Goal: Information Seeking & Learning: Learn about a topic

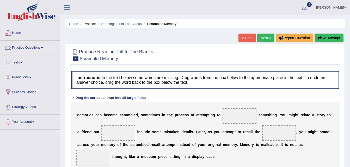
click at [27, 46] on link "Practice Questions" at bounding box center [29, 47] width 59 height 13
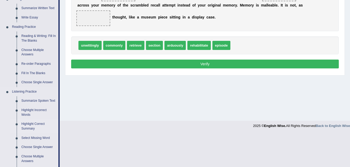
scroll to position [156, 0]
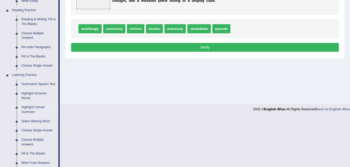
click at [27, 109] on link "Highlight Correct Summary" at bounding box center [38, 110] width 39 height 14
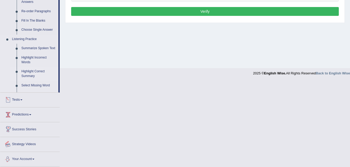
scroll to position [147, 0]
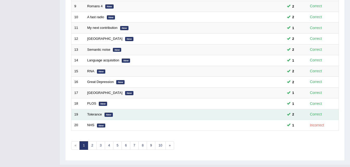
scroll to position [178, 0]
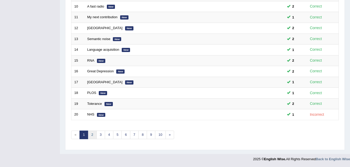
click at [93, 135] on link "2" at bounding box center [92, 135] width 9 height 9
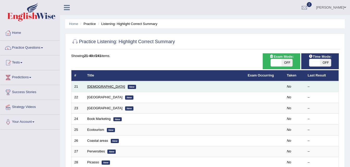
click at [90, 88] on link "Syrian" at bounding box center [106, 87] width 38 height 4
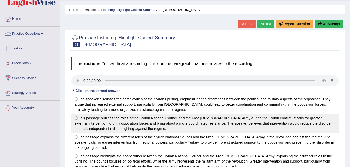
scroll to position [52, 0]
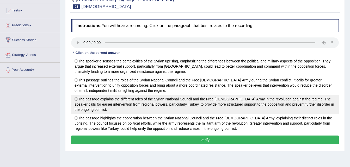
click at [76, 99] on label "The passage explains the different roles of the Syrian National Council and the…" at bounding box center [204, 104] width 267 height 19
radio input "true"
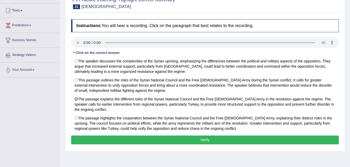
click at [167, 140] on button "Verify" at bounding box center [204, 140] width 267 height 9
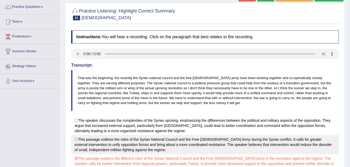
scroll to position [36, 0]
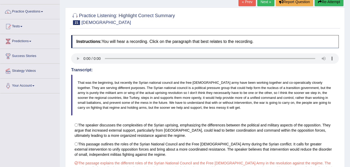
click at [269, 3] on link "Next »" at bounding box center [265, 1] width 17 height 9
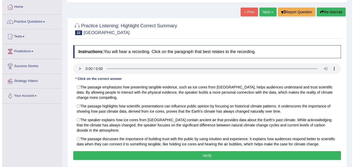
scroll to position [52, 0]
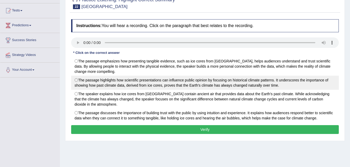
click at [77, 79] on label "The passage highlights how scientific presentations can influence public opinio…" at bounding box center [204, 83] width 267 height 14
radio input "true"
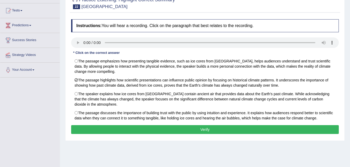
click at [221, 129] on button "Verify" at bounding box center [204, 129] width 267 height 9
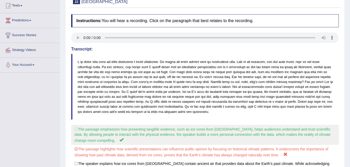
scroll to position [0, 0]
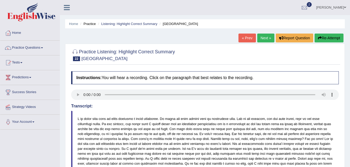
click at [265, 38] on link "Next »" at bounding box center [265, 38] width 17 height 9
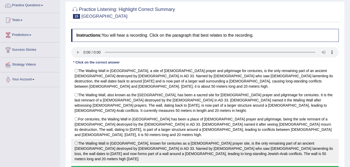
scroll to position [52, 0]
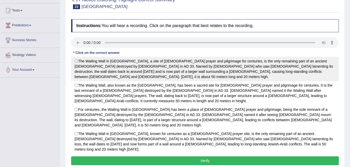
click at [78, 60] on label "The Wailing Wall in Jerusalem, a site of Jewish prayer and pilgrimage for centu…" at bounding box center [204, 69] width 267 height 24
radio input "true"
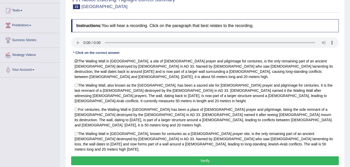
click at [168, 157] on button "Verify" at bounding box center [204, 161] width 267 height 9
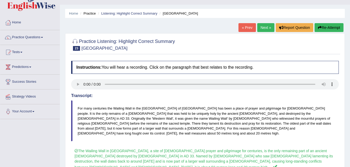
scroll to position [0, 0]
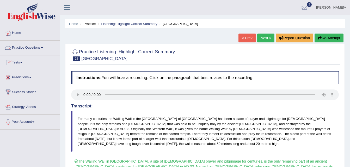
click at [122, 26] on li "Listening: Highlight Correct Summary" at bounding box center [127, 23] width 61 height 5
click at [123, 25] on link "Listening: Highlight Correct Summary" at bounding box center [129, 24] width 56 height 4
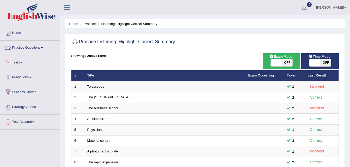
click at [91, 24] on li "Practice" at bounding box center [87, 23] width 17 height 5
click at [45, 46] on link "Practice Questions" at bounding box center [29, 47] width 59 height 13
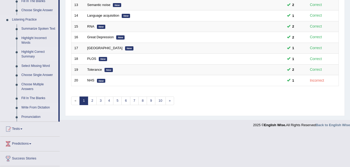
scroll to position [216, 0]
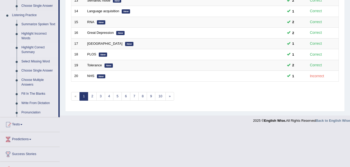
click at [39, 70] on link "Choose Single Answer" at bounding box center [38, 70] width 39 height 9
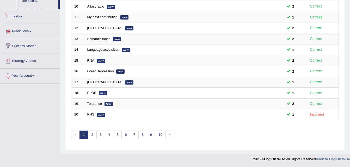
scroll to position [227, 0]
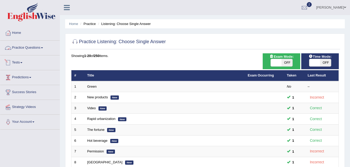
click at [38, 48] on link "Practice Questions" at bounding box center [29, 47] width 59 height 13
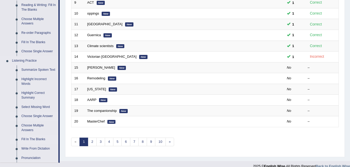
scroll to position [182, 0]
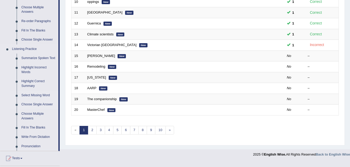
click at [37, 96] on link "Select Missing Word" at bounding box center [38, 95] width 39 height 9
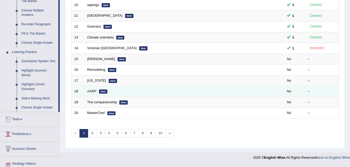
scroll to position [178, 0]
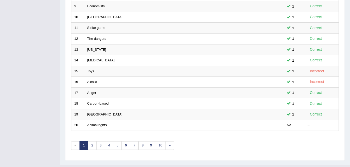
scroll to position [178, 0]
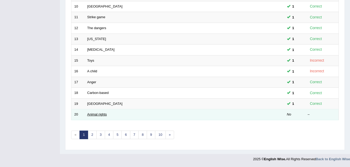
click at [95, 115] on link "Animal rights" at bounding box center [97, 115] width 20 height 4
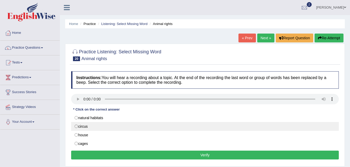
click at [78, 128] on label "circus" at bounding box center [204, 126] width 267 height 9
radio input "true"
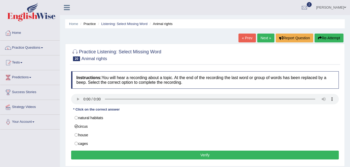
click at [142, 154] on button "Verify" at bounding box center [204, 155] width 267 height 9
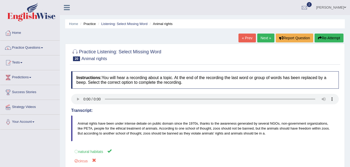
click at [267, 35] on link "Next »" at bounding box center [265, 38] width 17 height 9
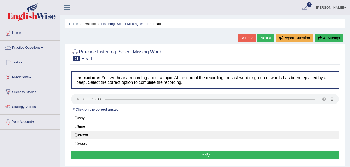
click at [77, 135] on label "crown" at bounding box center [204, 135] width 267 height 9
radio input "true"
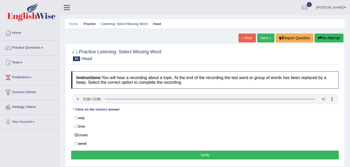
click at [93, 154] on button "Verify" at bounding box center [204, 155] width 267 height 9
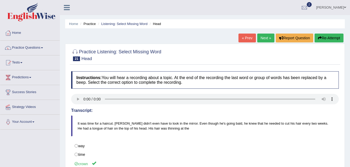
click at [267, 38] on link "Next »" at bounding box center [265, 38] width 17 height 9
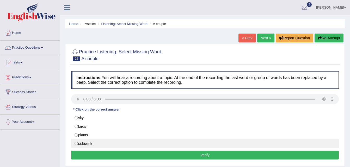
click at [76, 143] on label "sidewalk" at bounding box center [204, 143] width 267 height 9
radio input "true"
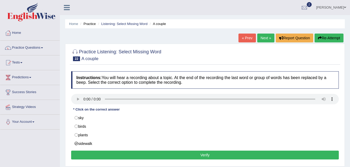
click at [83, 154] on button "Verify" at bounding box center [204, 155] width 267 height 9
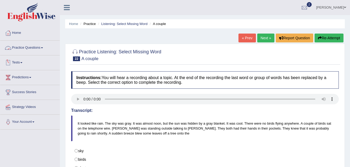
click at [39, 50] on link "Practice Questions" at bounding box center [29, 47] width 59 height 13
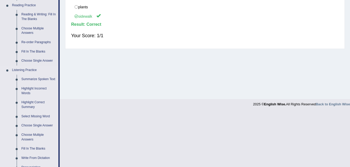
scroll to position [163, 0]
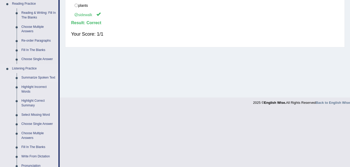
click at [29, 78] on link "Summarize Spoken Text" at bounding box center [38, 77] width 39 height 9
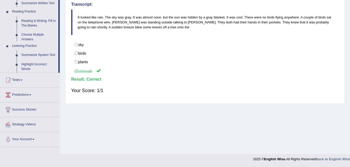
scroll to position [65, 0]
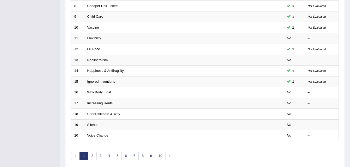
scroll to position [178, 0]
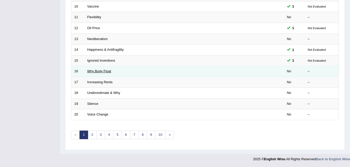
click at [97, 73] on link "Why Body Float" at bounding box center [99, 71] width 24 height 4
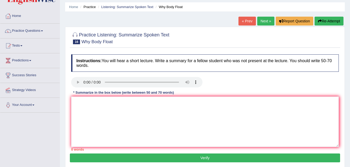
scroll to position [26, 0]
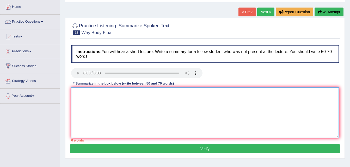
click at [90, 92] on textarea at bounding box center [204, 113] width 267 height 51
click at [89, 95] on textarea at bounding box center [204, 113] width 267 height 51
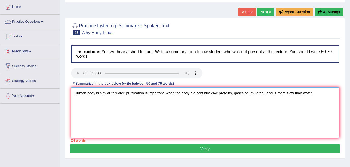
click at [75, 93] on textarea "Human body is similar to water, purification is important, when the body die co…" at bounding box center [204, 113] width 267 height 51
paste textarea "In this lecture, the speaker spoke about [main topic]. They explained several a…"
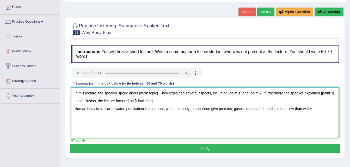
click at [173, 101] on textarea "In this lecture, the speaker spoke about [main topic]. They explained several a…" at bounding box center [204, 113] width 267 height 51
drag, startPoint x: 73, startPoint y: 108, endPoint x: 95, endPoint y: 108, distance: 21.9
click at [95, 108] on textarea "In this lecture, the speaker spoke about [main topic]. They explained several a…" at bounding box center [204, 113] width 267 height 51
click at [158, 93] on textarea "In this lecture, the speaker spoke about [main topic]. They explained several a…" at bounding box center [204, 113] width 267 height 51
drag, startPoint x: 233, startPoint y: 92, endPoint x: 246, endPoint y: 93, distance: 12.8
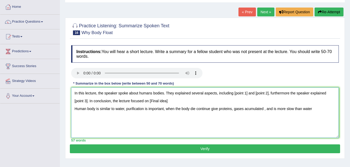
click at [246, 93] on textarea "In this lecture, the speaker spoke about humans bodies. They explained several …" at bounding box center [204, 113] width 267 height 51
drag, startPoint x: 308, startPoint y: 93, endPoint x: 321, endPoint y: 92, distance: 13.5
click at [321, 92] on textarea "In this lecture, the speaker spoke about humans bodies. They explained several …" at bounding box center [204, 113] width 267 height 51
click at [161, 101] on textarea "In this lecture, the speaker spoke about humans bodies. They explained several …" at bounding box center [204, 113] width 267 height 51
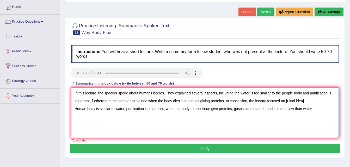
drag, startPoint x: 287, startPoint y: 101, endPoint x: 306, endPoint y: 102, distance: 19.0
click at [306, 102] on textarea "In this lecture, the speaker spoke about humans bodies. They explained several …" at bounding box center [204, 113] width 267 height 51
drag, startPoint x: 315, startPoint y: 108, endPoint x: 71, endPoint y: 111, distance: 243.3
click at [71, 111] on textarea "In this lecture, the speaker spoke about humans bodies. They explained several …" at bounding box center [204, 113] width 267 height 51
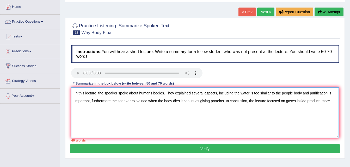
click at [333, 101] on textarea "In this lecture, the speaker spoke about humans bodies. They explained several …" at bounding box center [204, 113] width 267 height 51
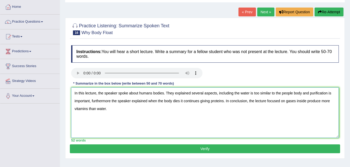
type textarea "In this lecture, the speaker spoke about humans bodies. They explained several …"
click at [254, 152] on button "Verify" at bounding box center [205, 149] width 270 height 9
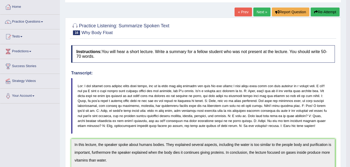
drag, startPoint x: 353, startPoint y: 33, endPoint x: 353, endPoint y: 81, distance: 48.4
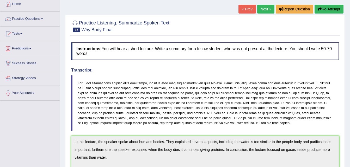
scroll to position [27, 0]
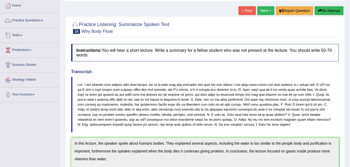
click at [34, 17] on link "Practice Questions" at bounding box center [29, 19] width 59 height 13
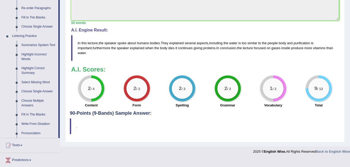
scroll to position [196, 0]
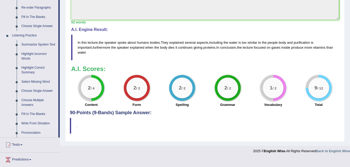
click at [36, 124] on link "Write From Dictation" at bounding box center [38, 123] width 39 height 9
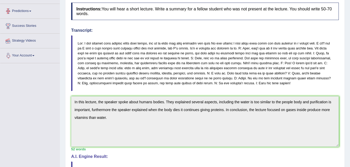
scroll to position [56, 0]
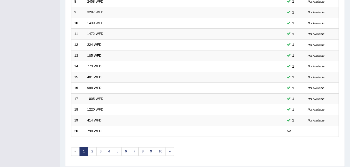
scroll to position [178, 0]
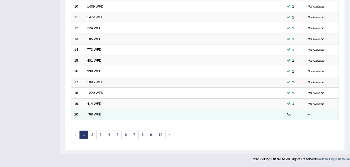
click at [93, 114] on link "798 WFD" at bounding box center [94, 115] width 14 height 4
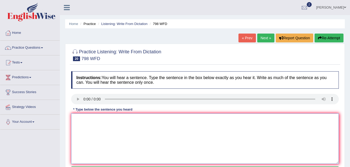
click at [102, 131] on textarea at bounding box center [204, 139] width 267 height 51
click at [90, 119] on textarea "Suggar is completed o" at bounding box center [204, 139] width 267 height 51
click at [116, 120] on textarea "Suggar is completed o" at bounding box center [204, 139] width 267 height 51
type textarea "Suggar is completed carbohits and oxigenated."
drag, startPoint x: 272, startPoint y: 79, endPoint x: 353, endPoint y: 89, distance: 82.0
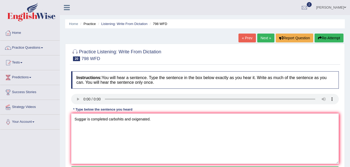
click at [350, 89] on html "Toggle navigation Home Practice Questions Speaking Practice Read Aloud Repeat S…" at bounding box center [175, 83] width 350 height 167
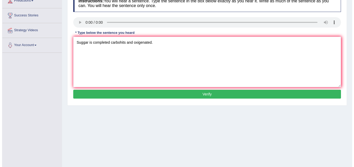
scroll to position [77, 0]
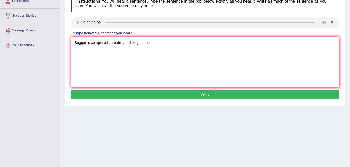
click at [190, 92] on button "Verify" at bounding box center [204, 94] width 267 height 9
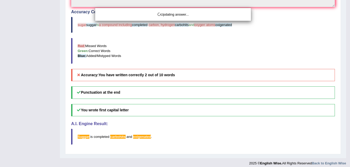
drag, startPoint x: 353, startPoint y: 41, endPoint x: 353, endPoint y: 83, distance: 41.4
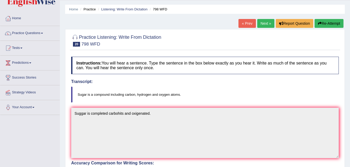
scroll to position [16, 0]
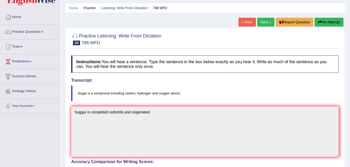
click at [264, 20] on link "Next »" at bounding box center [265, 22] width 17 height 9
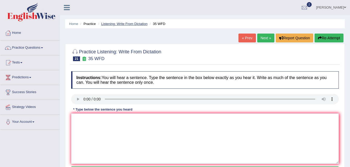
click at [113, 23] on link "Listening: Write From Dictation" at bounding box center [124, 24] width 46 height 4
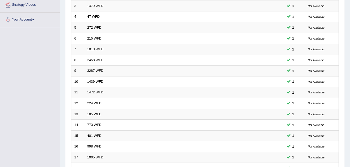
scroll to position [178, 0]
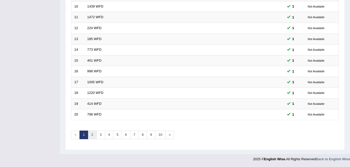
click at [90, 135] on link "2" at bounding box center [92, 135] width 9 height 9
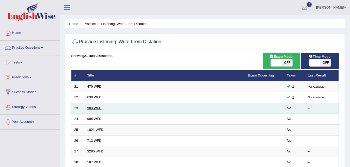
click at [99, 110] on link "983 WFD" at bounding box center [94, 108] width 14 height 4
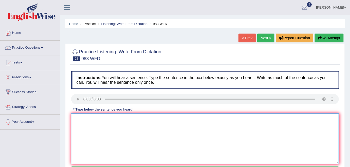
click at [109, 126] on textarea at bounding box center [204, 139] width 267 height 51
click at [141, 120] on textarea "The reception can give information about printing" at bounding box center [204, 139] width 267 height 51
click at [183, 120] on textarea "The reception can give information about the service and printing" at bounding box center [204, 139] width 267 height 51
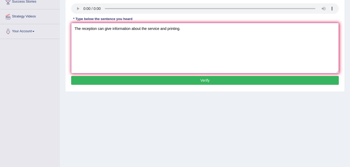
scroll to position [91, 0]
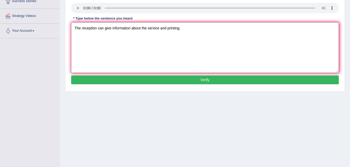
type textarea "The reception can give information about the service and printing."
click at [235, 77] on button "Verify" at bounding box center [204, 80] width 267 height 9
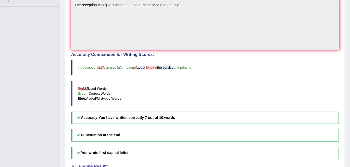
scroll to position [122, 0]
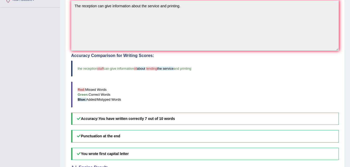
drag, startPoint x: 353, startPoint y: 126, endPoint x: 240, endPoint y: 63, distance: 130.1
click at [240, 63] on blockquote "the reception staff can give information of about lending the service and print…" at bounding box center [204, 69] width 267 height 16
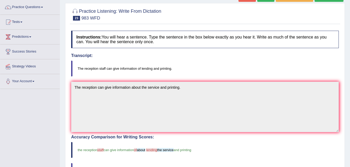
scroll to position [39, 0]
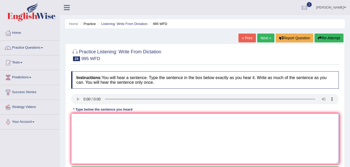
click at [132, 138] on textarea at bounding box center [204, 139] width 267 height 51
click at [83, 119] on textarea "fourm conlusions can experiments" at bounding box center [204, 139] width 267 height 51
click at [95, 119] on textarea "f conlusions can experiments" at bounding box center [204, 139] width 267 height 51
click at [102, 119] on textarea "f conlusions can experiments" at bounding box center [204, 139] width 267 height 51
click at [149, 118] on textarea "f conlusions can establish and experiments" at bounding box center [204, 139] width 267 height 51
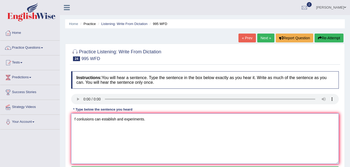
click at [75, 119] on textarea "f conlusions can establish and experiments." at bounding box center [204, 139] width 267 height 51
click at [107, 119] on textarea "Four Poor conlusions can establish and experiments." at bounding box center [204, 139] width 267 height 51
click at [109, 120] on textarea "Four Poor conlusions can establish and experiments." at bounding box center [204, 139] width 267 height 51
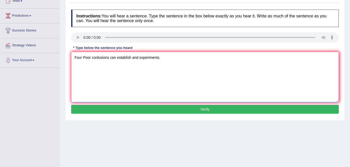
scroll to position [63, 0]
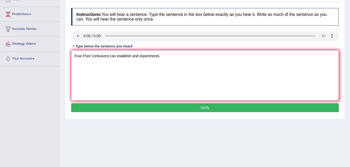
type textarea "Four Poor conlusions can establish and experiments."
click at [121, 112] on button "Verify" at bounding box center [204, 107] width 267 height 9
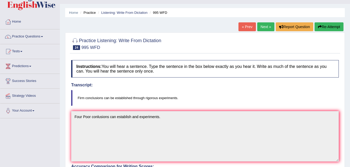
scroll to position [0, 0]
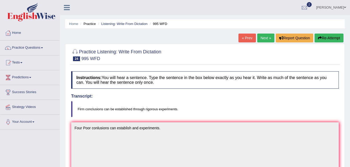
click at [263, 39] on link "Next »" at bounding box center [265, 38] width 17 height 9
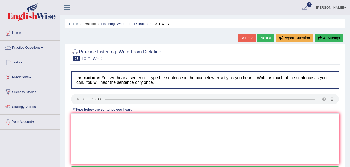
scroll to position [24, 0]
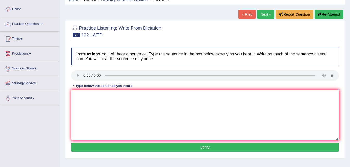
click at [133, 107] on textarea at bounding box center [204, 115] width 267 height 51
click at [120, 96] on textarea "the english degree is special and a year" at bounding box center [204, 115] width 267 height 51
click at [76, 95] on textarea "the english degree is special and a year" at bounding box center [204, 115] width 267 height 51
click at [150, 96] on textarea "The english degree is special and a year" at bounding box center [204, 115] width 267 height 51
type textarea "The english degree is special and a year."
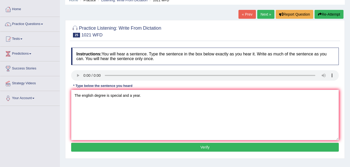
click at [136, 150] on button "Verify" at bounding box center [204, 147] width 267 height 9
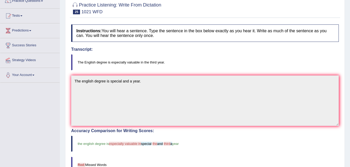
scroll to position [0, 0]
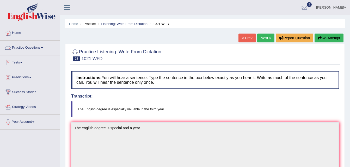
click at [28, 44] on link "Practice Questions" at bounding box center [29, 47] width 59 height 13
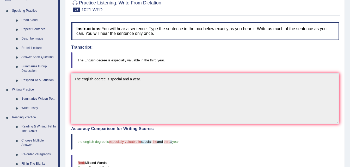
scroll to position [7, 0]
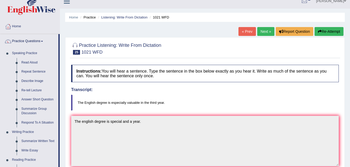
click at [264, 33] on link "Next »" at bounding box center [265, 31] width 17 height 9
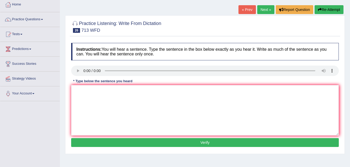
scroll to position [26, 0]
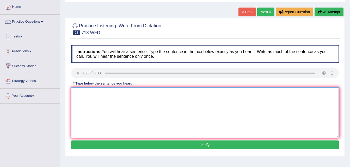
click at [101, 107] on textarea at bounding box center [204, 113] width 267 height 51
click at [104, 92] on textarea "the speaker begine about at the presentation." at bounding box center [204, 113] width 267 height 51
click at [105, 93] on textarea "the speaker begine about at the presentation." at bounding box center [204, 113] width 267 height 51
click at [76, 92] on textarea "the speaker begin to talks about at the presentation." at bounding box center [204, 113] width 267 height 51
type textarea "The speaker begin to talks about at the presentation."
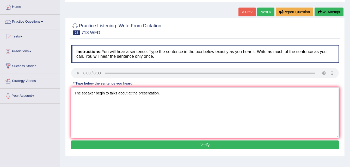
click at [192, 148] on button "Verify" at bounding box center [204, 145] width 267 height 9
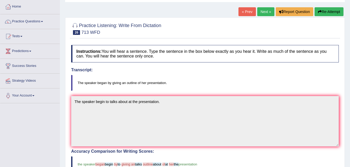
scroll to position [14, 0]
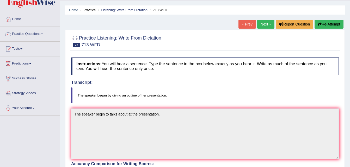
click at [268, 23] on link "Next »" at bounding box center [265, 24] width 17 height 9
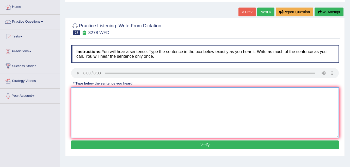
click at [130, 105] on textarea at bounding box center [204, 113] width 267 height 51
type textarea "It is important to have a plan to study carefully."
click at [138, 142] on button "Verify" at bounding box center [204, 145] width 267 height 9
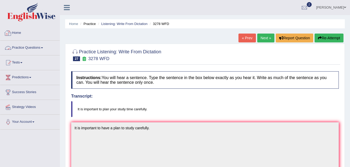
click at [43, 48] on span at bounding box center [42, 47] width 2 height 1
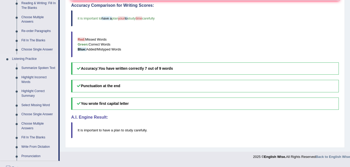
scroll to position [182, 0]
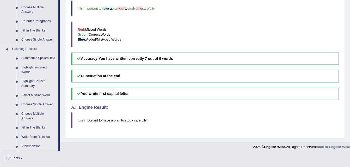
click at [35, 83] on link "Highlight Correct Summary" at bounding box center [38, 84] width 39 height 14
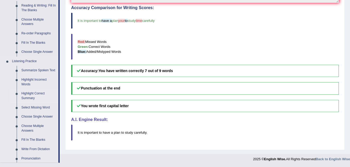
scroll to position [221, 0]
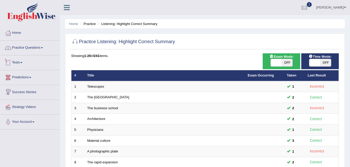
click at [36, 49] on link "Practice Questions" at bounding box center [29, 47] width 59 height 13
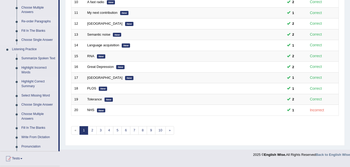
scroll to position [182, 0]
click at [45, 104] on link "Choose Single Answer" at bounding box center [38, 104] width 39 height 9
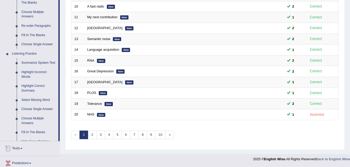
scroll to position [221, 0]
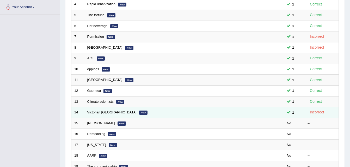
scroll to position [130, 0]
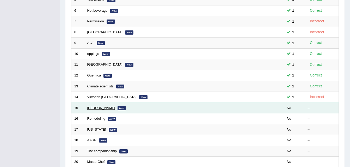
click at [93, 108] on link "Hector Hugh Munro" at bounding box center [101, 108] width 28 height 4
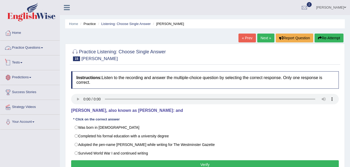
click at [41, 48] on link "Practice Questions" at bounding box center [29, 47] width 59 height 13
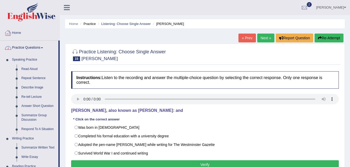
click at [42, 48] on link "Practice Questions" at bounding box center [29, 47] width 58 height 13
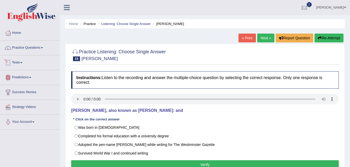
click at [22, 63] on link "Tests" at bounding box center [29, 61] width 59 height 13
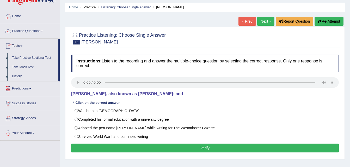
scroll to position [26, 0]
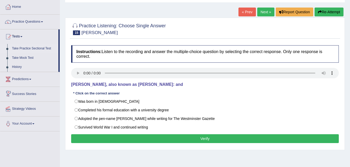
click at [29, 48] on link "Take Practice Sectional Test" at bounding box center [34, 48] width 49 height 9
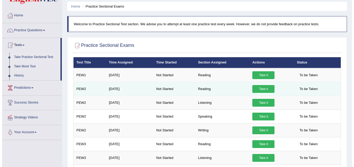
scroll to position [26, 0]
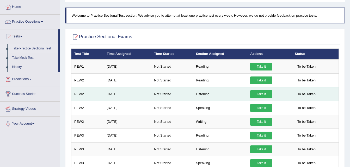
click at [254, 96] on link "Take it" at bounding box center [261, 94] width 22 height 8
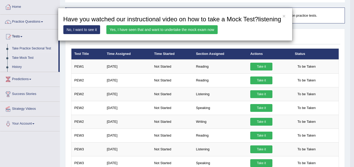
click at [155, 29] on link "Yes, I have seen that and want to undertake the mock exam now" at bounding box center [161, 29] width 111 height 9
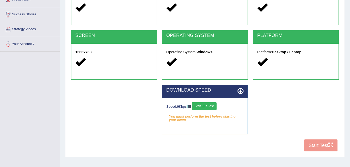
scroll to position [78, 0]
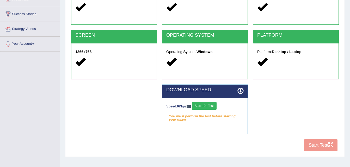
click at [211, 105] on button "Start 10s Test" at bounding box center [204, 106] width 25 height 8
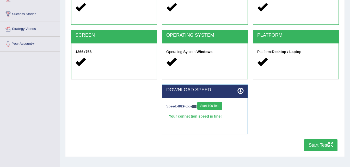
click at [315, 145] on button "Start Test" at bounding box center [320, 145] width 33 height 12
